Goal: Task Accomplishment & Management: Manage account settings

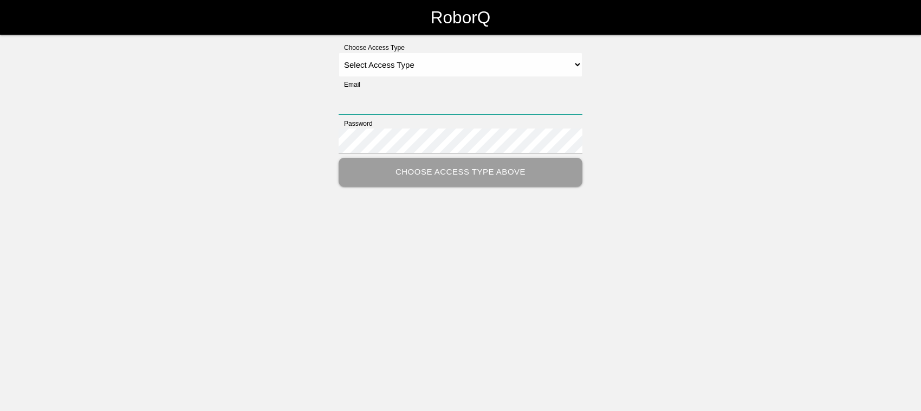
type input "[EMAIL_ADDRESS][DOMAIN_NAME]"
click at [424, 57] on select "Select Access Type Admin Customer Supervisor Worker" at bounding box center [461, 65] width 244 height 24
click at [339, 53] on select "Select Access Type Admin Customer Supervisor Worker" at bounding box center [461, 65] width 244 height 24
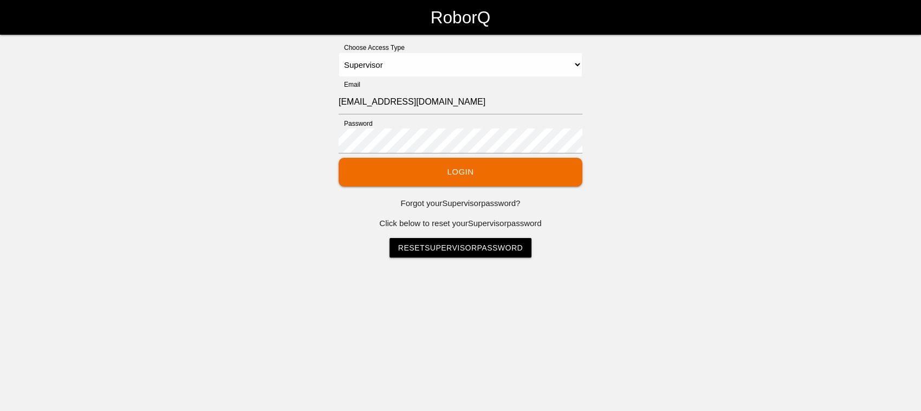
click at [443, 173] on button "Login" at bounding box center [461, 172] width 244 height 29
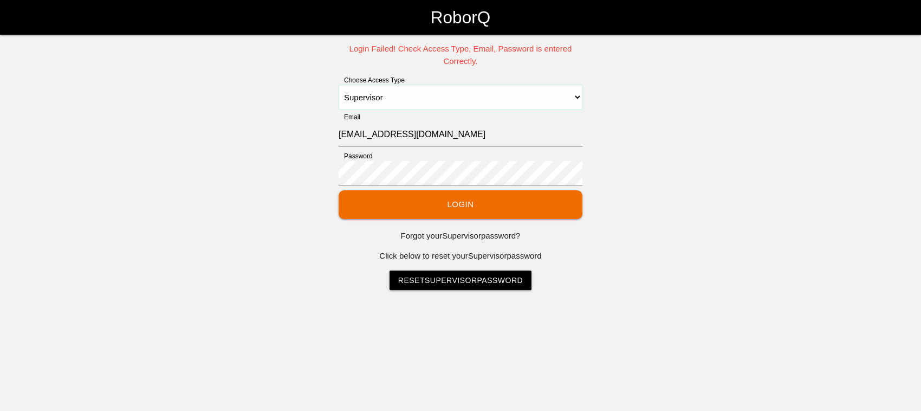
click at [574, 95] on select "Select Access Type Admin Customer Supervisor Worker" at bounding box center [461, 97] width 244 height 24
select select "Admin"
click at [339, 85] on select "Select Access Type Admin Customer Supervisor Worker" at bounding box center [461, 97] width 244 height 24
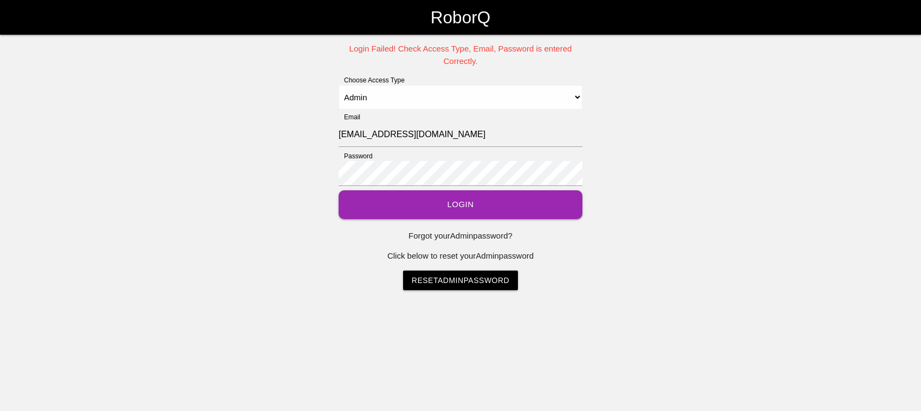
click at [458, 200] on button "Login" at bounding box center [461, 204] width 244 height 29
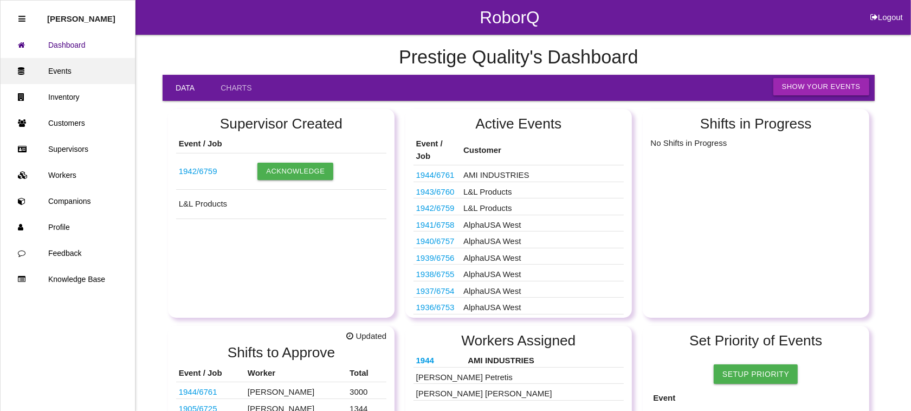
click at [74, 72] on link "Events" at bounding box center [68, 71] width 134 height 26
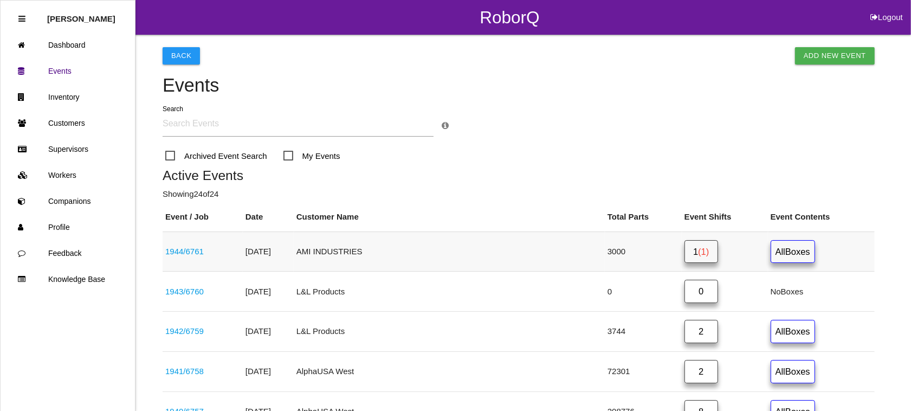
click at [698, 252] on span "(1)" at bounding box center [703, 252] width 11 height 10
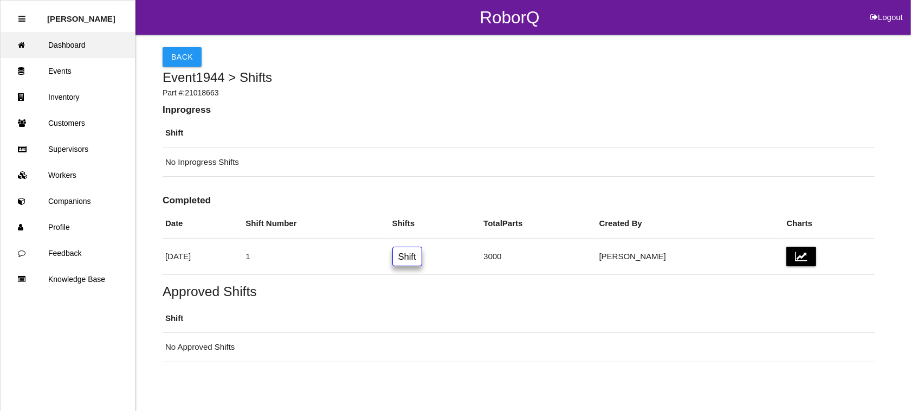
click at [75, 42] on link "Dashboard" at bounding box center [68, 45] width 134 height 26
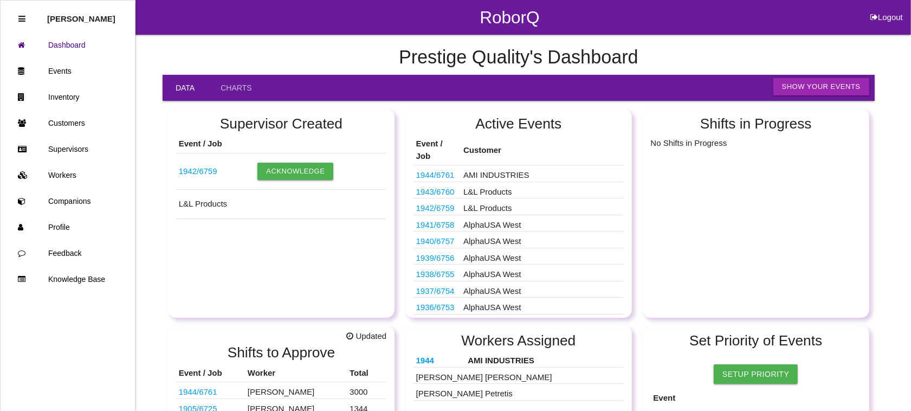
click at [884, 8] on button "Logout" at bounding box center [886, 4] width 49 height 8
select select "Admin"
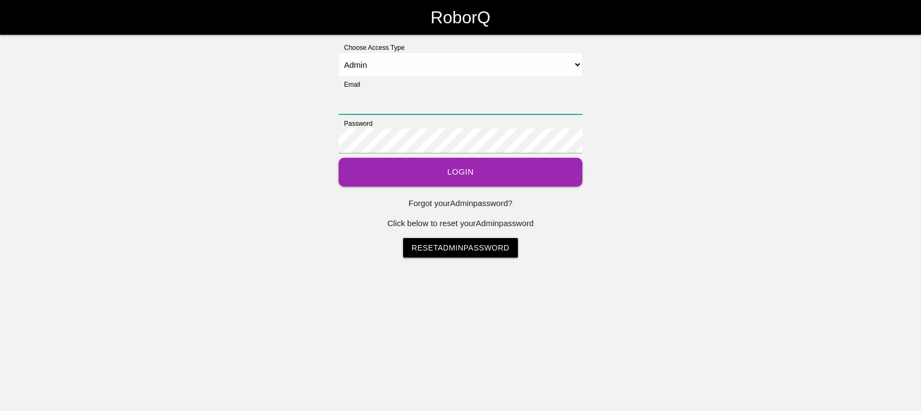
type input "[EMAIL_ADDRESS][DOMAIN_NAME]"
